Goal: Navigation & Orientation: Find specific page/section

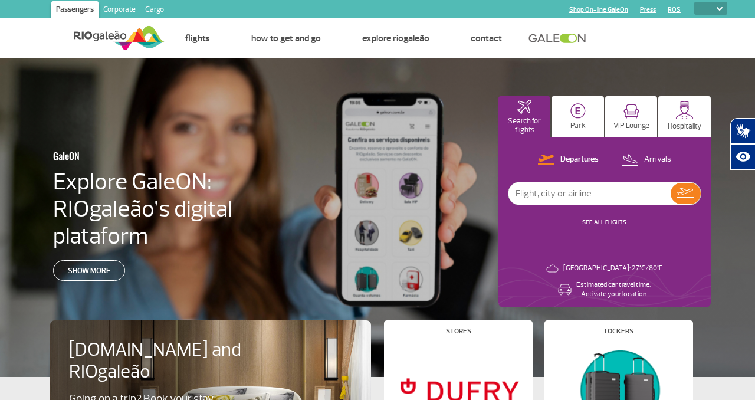
click at [724, 10] on select "PT ENG ESP" at bounding box center [710, 8] width 33 height 13
select select "en"
click at [694, 2] on select "PT ENG ESP" at bounding box center [710, 8] width 33 height 13
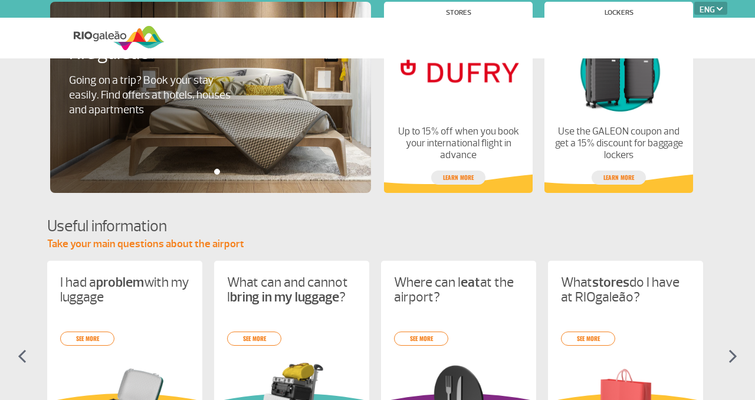
select select "en"
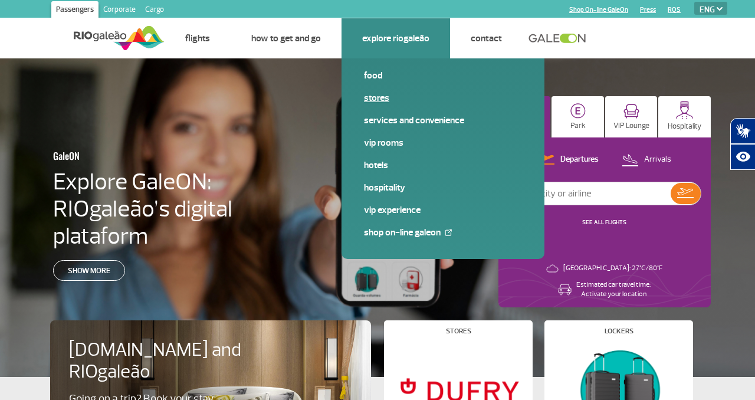
click at [380, 97] on link "Stores" at bounding box center [443, 97] width 158 height 13
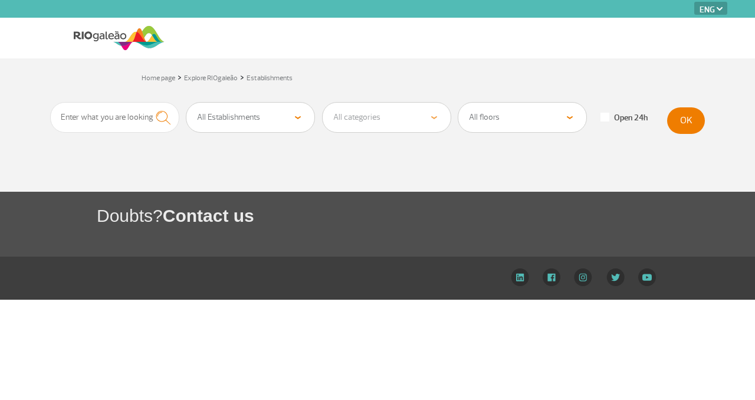
select select "en"
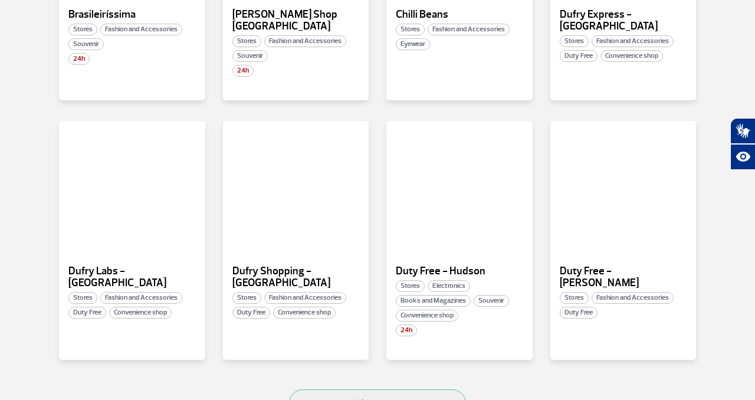
scroll to position [634, 0]
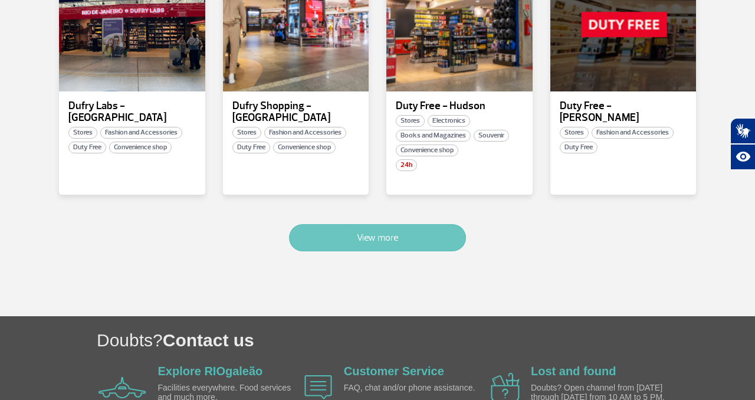
click at [412, 224] on button "View more" at bounding box center [377, 237] width 177 height 27
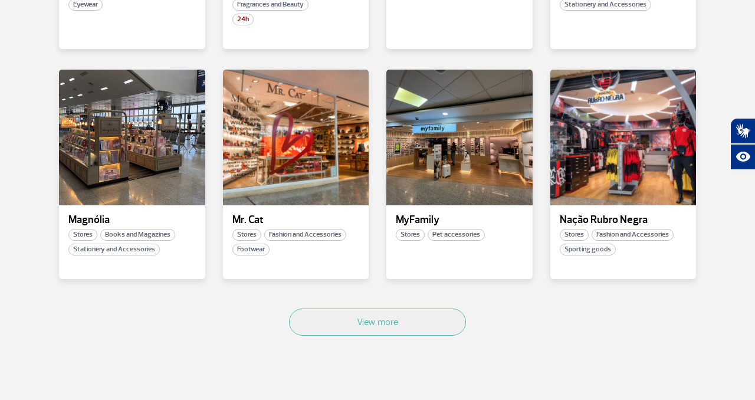
scroll to position [1444, 0]
click at [418, 299] on div "View more" at bounding box center [377, 334] width 655 height 71
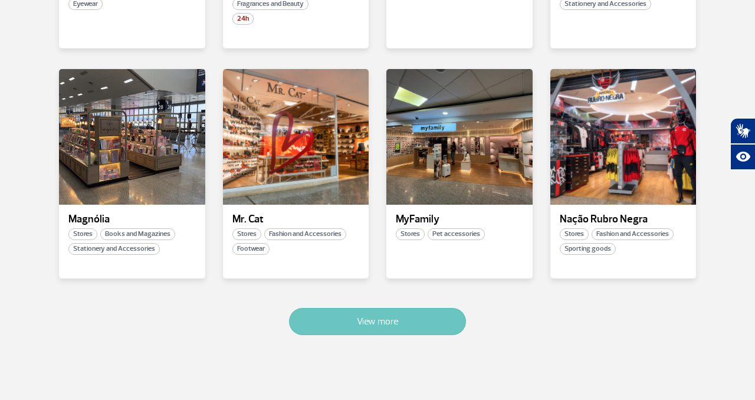
click at [416, 308] on button "View more" at bounding box center [377, 321] width 177 height 27
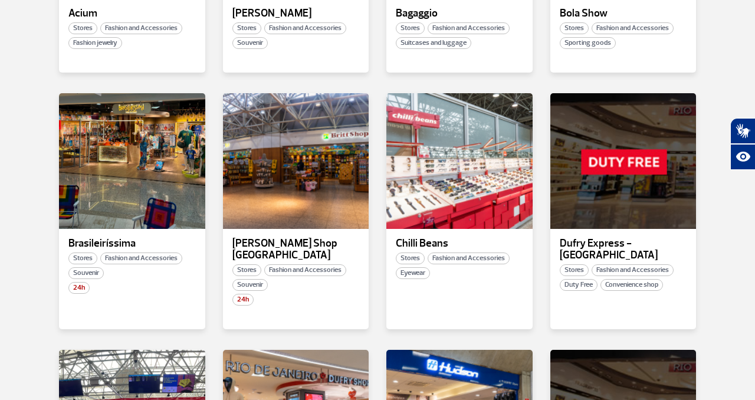
scroll to position [0, 0]
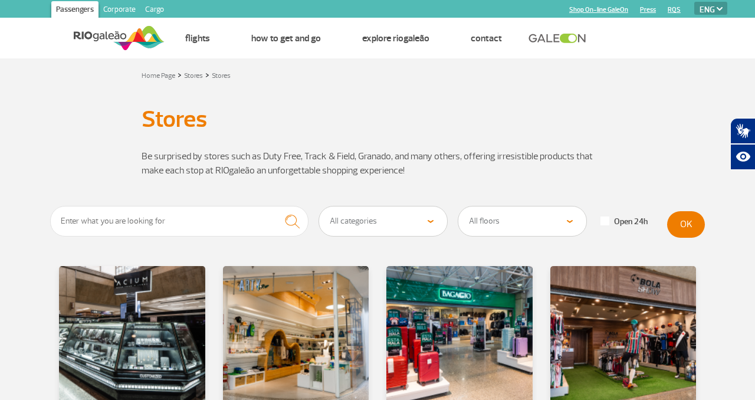
click at [427, 219] on select "All categories Beauty &amp; Cosmetics Electronics Books and Magazines Fashion a…" at bounding box center [383, 220] width 128 height 29
